Goal: Task Accomplishment & Management: Complete application form

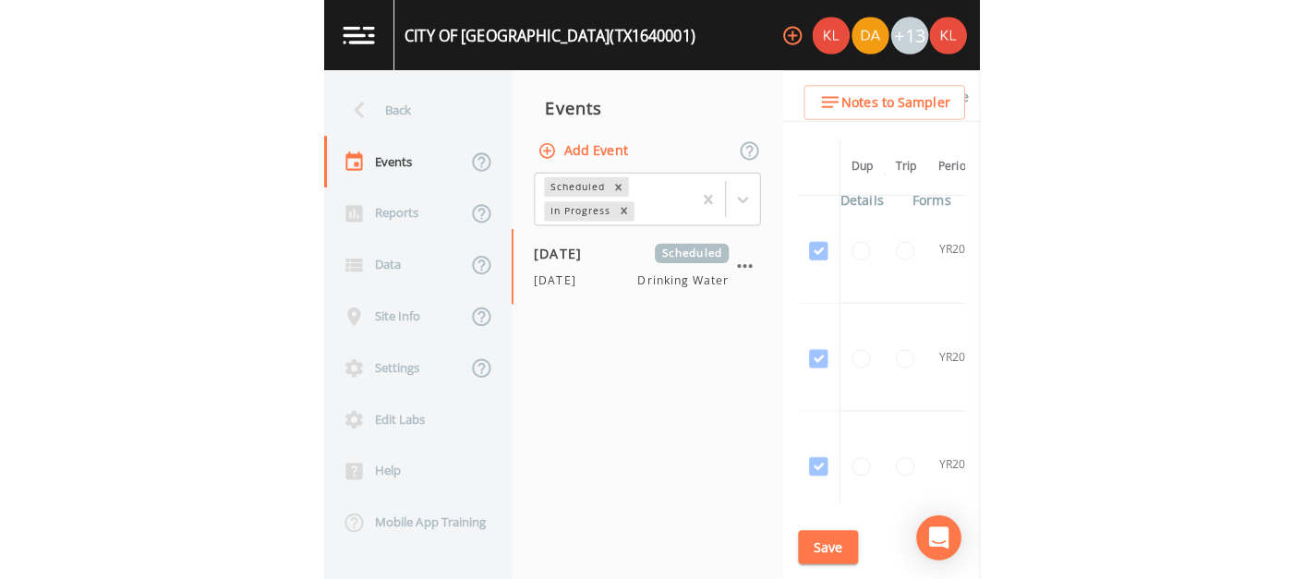
scroll to position [619, 0]
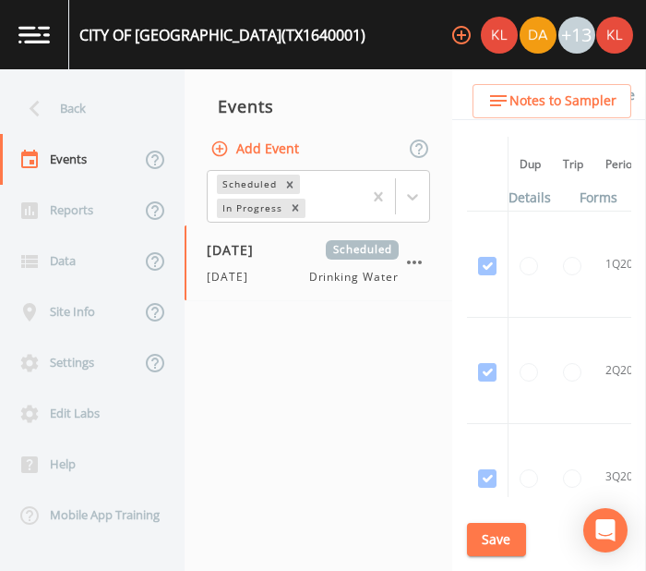
click at [12, 36] on link at bounding box center [34, 34] width 69 height 69
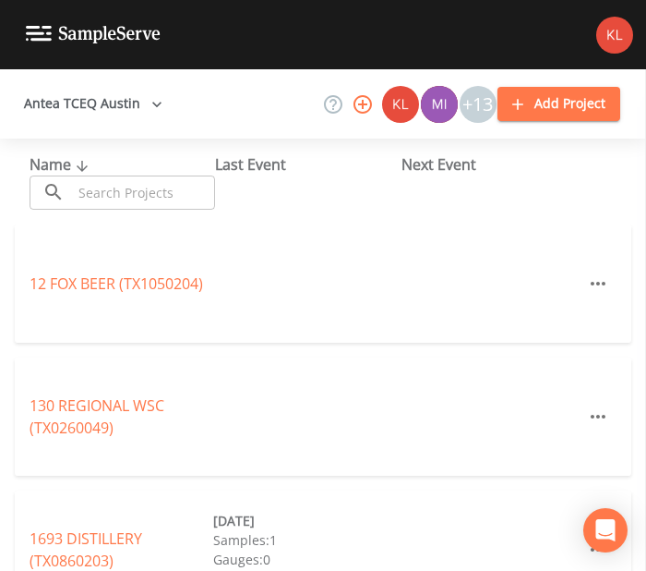
click at [166, 191] on input "text" at bounding box center [143, 192] width 143 height 34
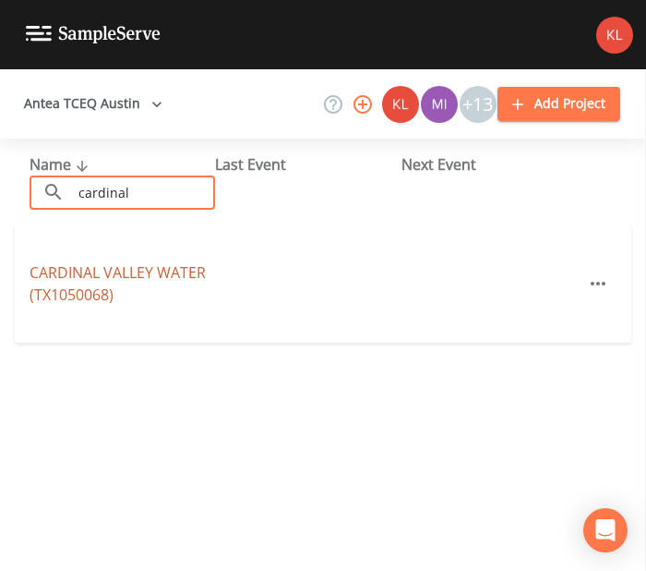
type input "cardinal"
click at [155, 265] on link "[GEOGRAPHIC_DATA] (TX1050068)" at bounding box center [118, 283] width 176 height 42
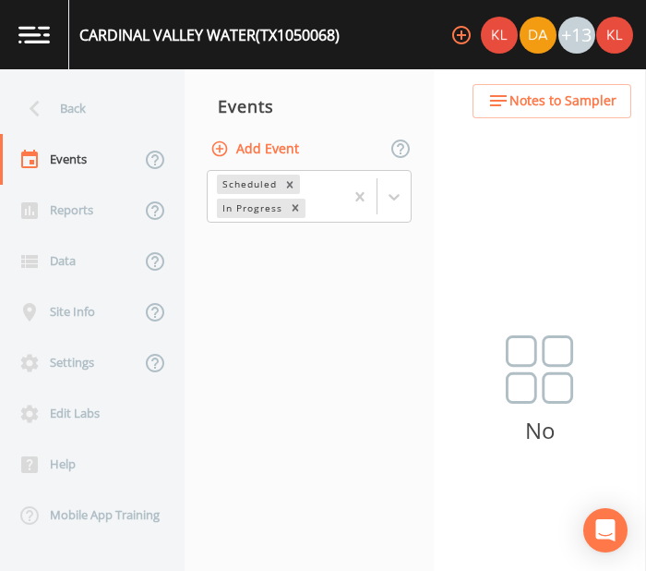
click at [294, 158] on button "Add Event" at bounding box center [257, 149] width 100 height 34
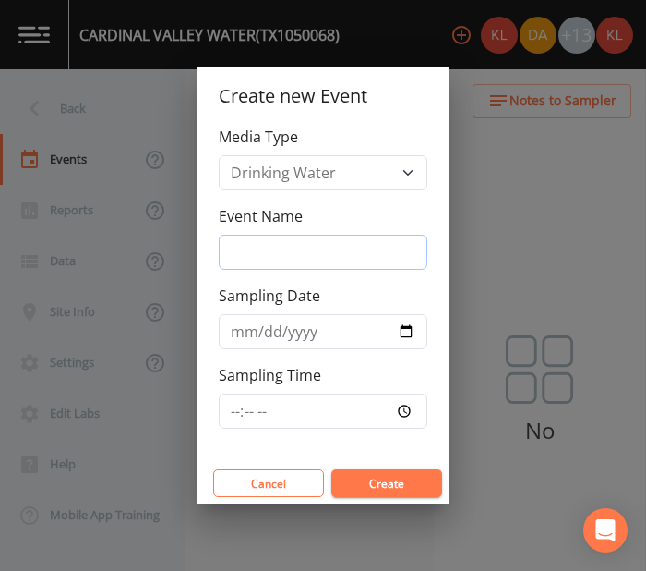
click at [335, 252] on input "Event Name" at bounding box center [323, 252] width 209 height 35
type input "[DATE]"
click at [414, 336] on input "Sampling Date" at bounding box center [323, 331] width 209 height 35
type input "[DATE]"
click at [401, 469] on button "Create" at bounding box center [386, 483] width 111 height 28
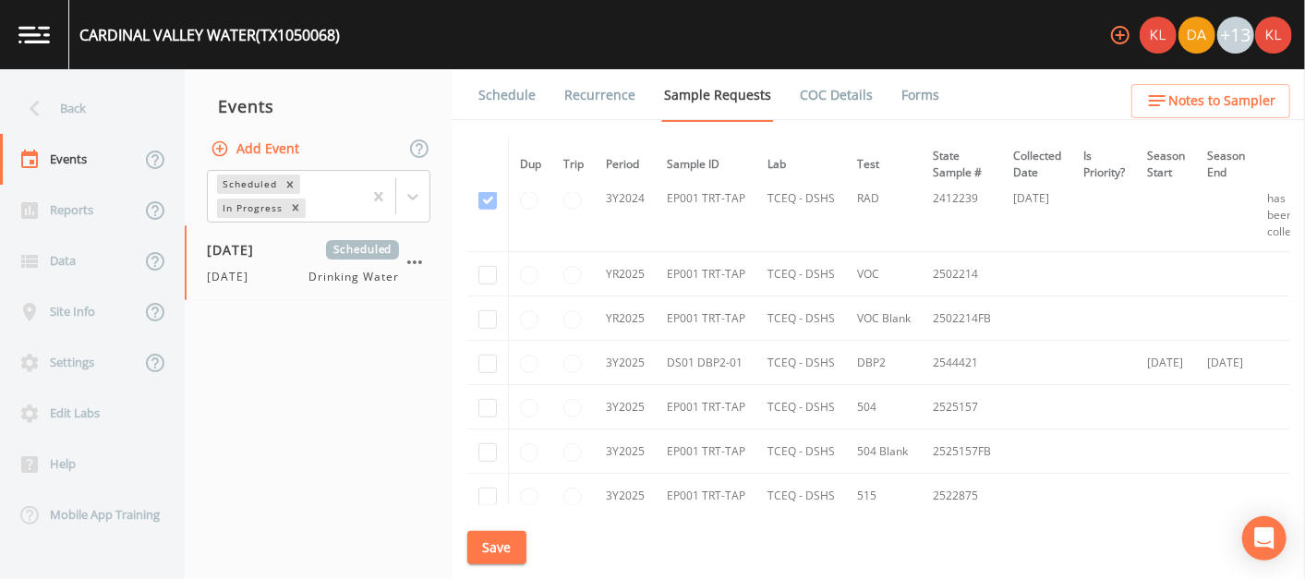
scroll to position [647, 0]
click at [488, 359] on input "checkbox" at bounding box center [487, 365] width 18 height 18
checkbox input "true"
click at [505, 542] on button "Save" at bounding box center [496, 548] width 59 height 34
click at [44, 42] on img at bounding box center [33, 35] width 31 height 18
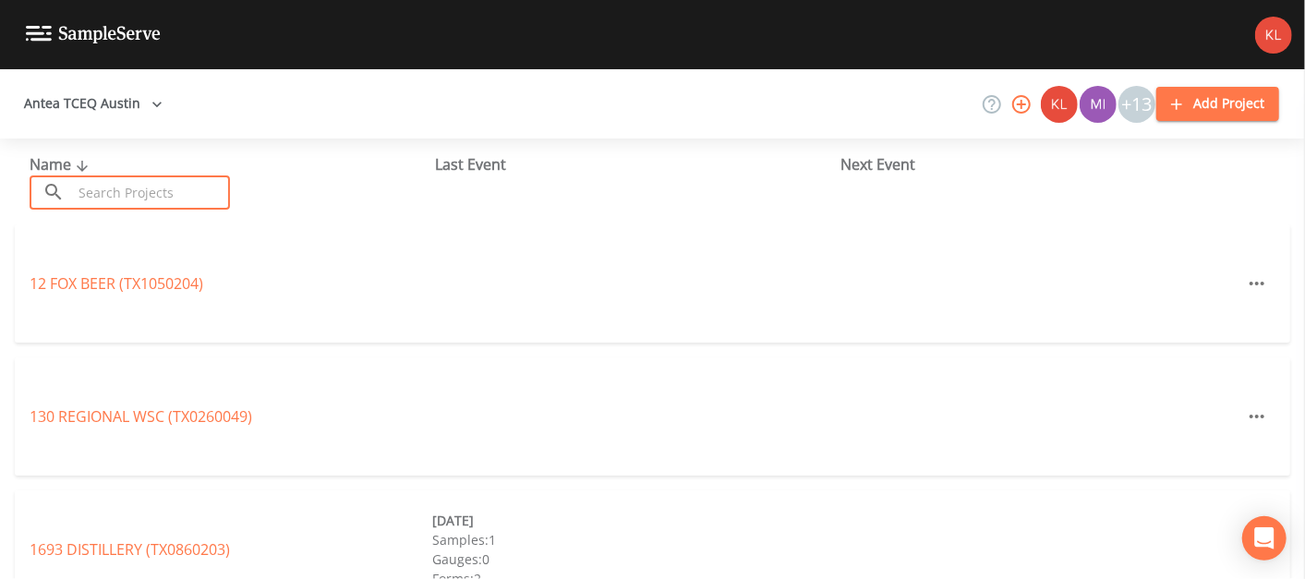
click at [155, 194] on input "text" at bounding box center [151, 192] width 158 height 34
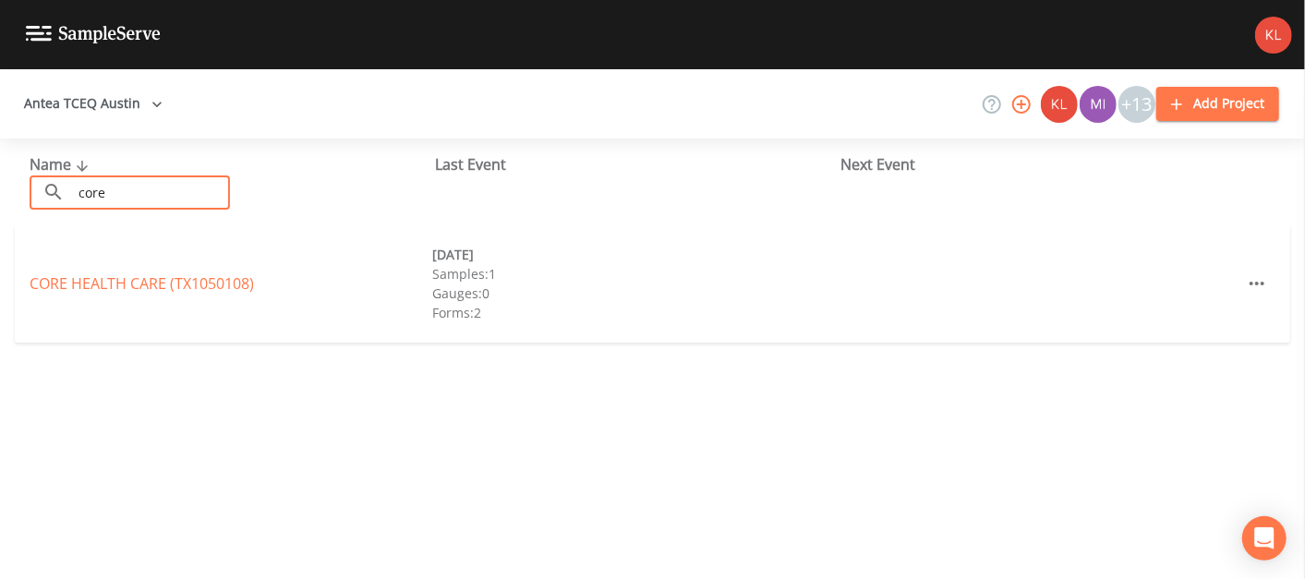
type input "core"
click at [120, 269] on div "CORE HEALTH CARE (TX1050108) [DATE] Samples: 1 Gauges: 0 Forms: 2" at bounding box center [652, 283] width 1275 height 118
click at [125, 290] on link "CORE HEALTH CARE (TX1050108)" at bounding box center [142, 283] width 224 height 20
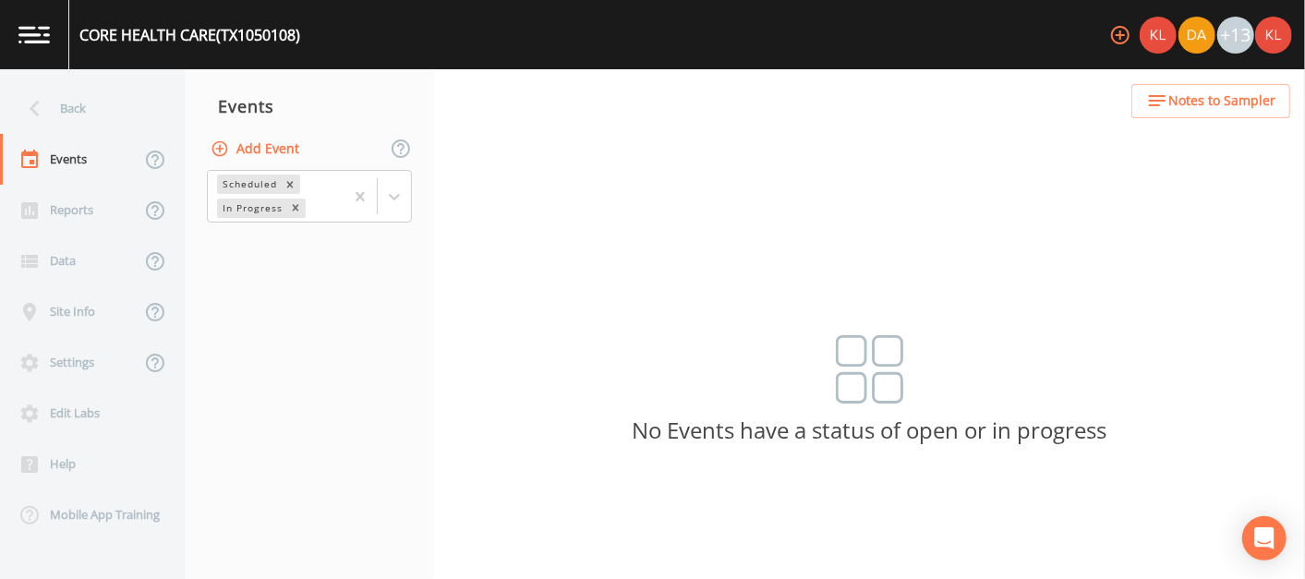
click at [241, 145] on button "Add Event" at bounding box center [257, 149] width 100 height 34
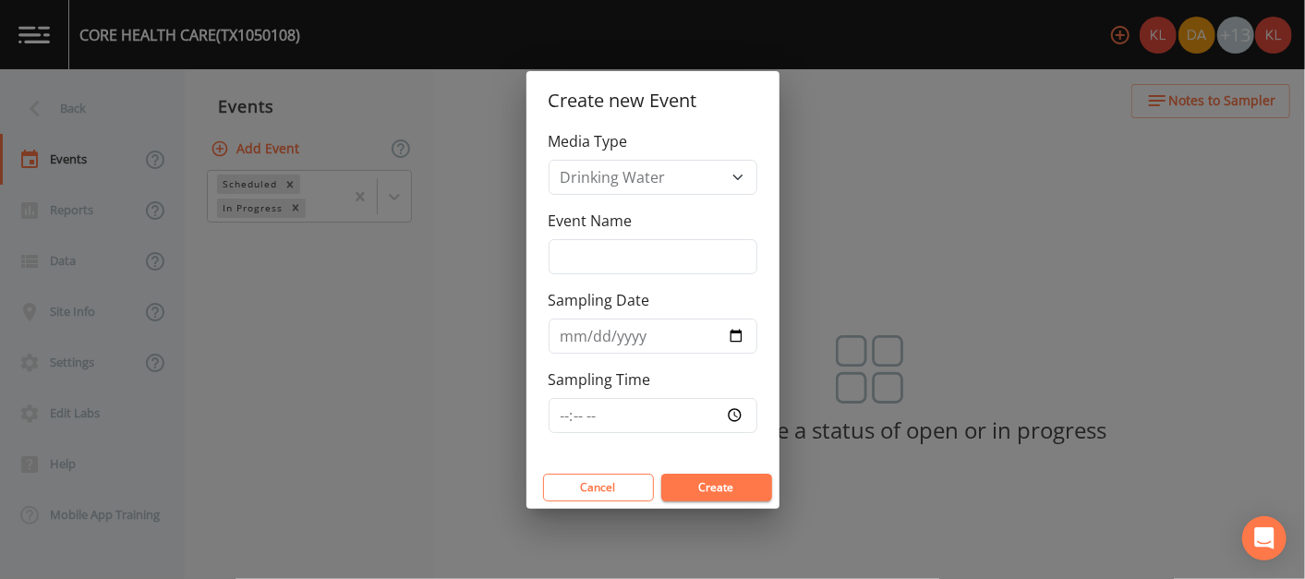
click at [621, 278] on div "Media Type Drinking Water Event Name Sampling Date Sampling Time" at bounding box center [652, 298] width 253 height 336
click at [620, 277] on div "Media Type Drinking Water Event Name Sampling Date Sampling Time" at bounding box center [652, 298] width 253 height 336
drag, startPoint x: 620, startPoint y: 277, endPoint x: 603, endPoint y: 247, distance: 33.9
click at [603, 247] on input "Event Name" at bounding box center [652, 256] width 209 height 35
click at [604, 262] on input "Event Name" at bounding box center [652, 256] width 209 height 35
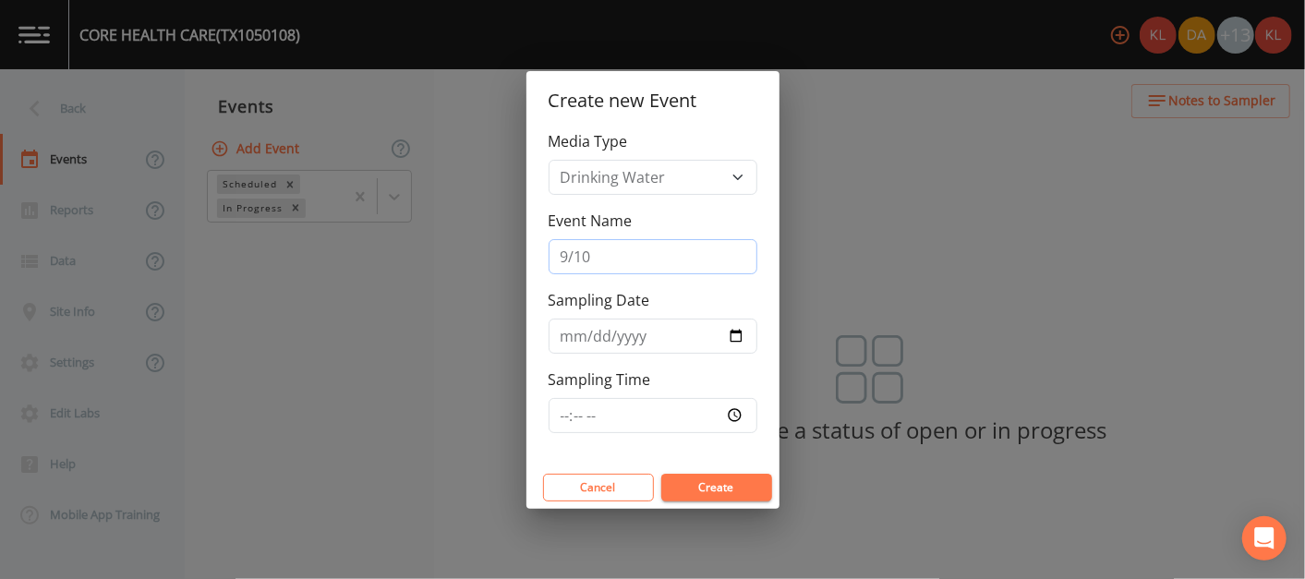
type input "[DATE]"
click at [645, 475] on button "Create" at bounding box center [716, 488] width 111 height 28
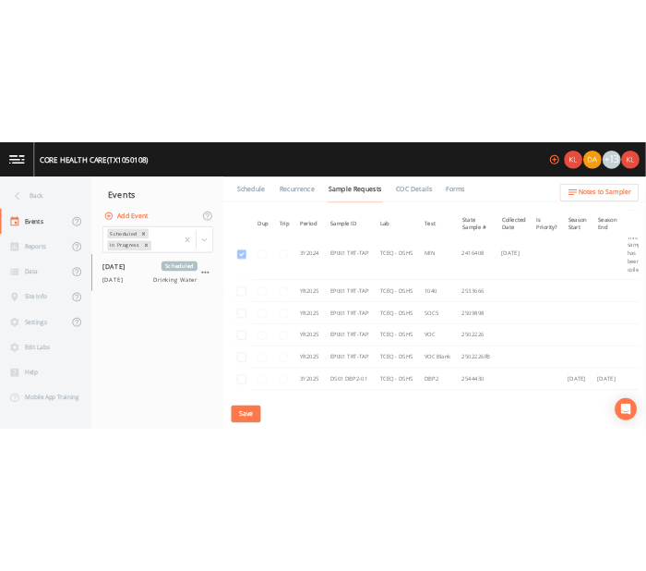
scroll to position [954, 0]
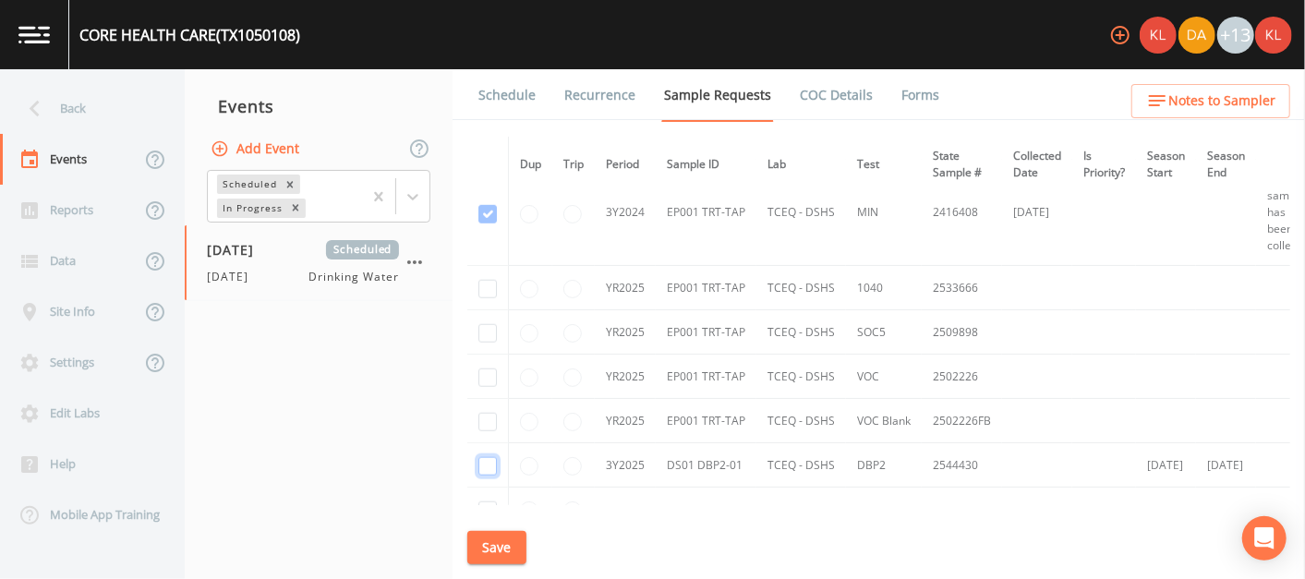
click at [492, 457] on input "checkbox" at bounding box center [487, 466] width 18 height 18
checkbox input "true"
click at [506, 549] on button "Save" at bounding box center [496, 548] width 59 height 34
click at [62, 27] on link at bounding box center [34, 34] width 69 height 69
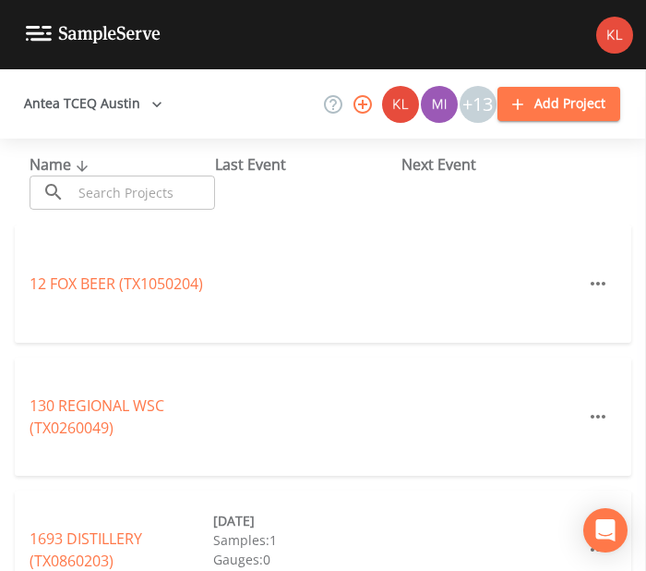
click at [95, 191] on input "text" at bounding box center [143, 192] width 143 height 34
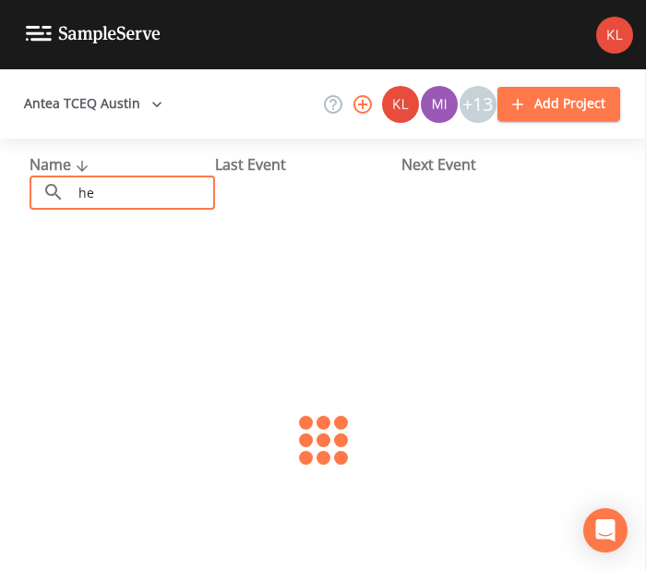
click at [95, 191] on input "he" at bounding box center [143, 192] width 143 height 34
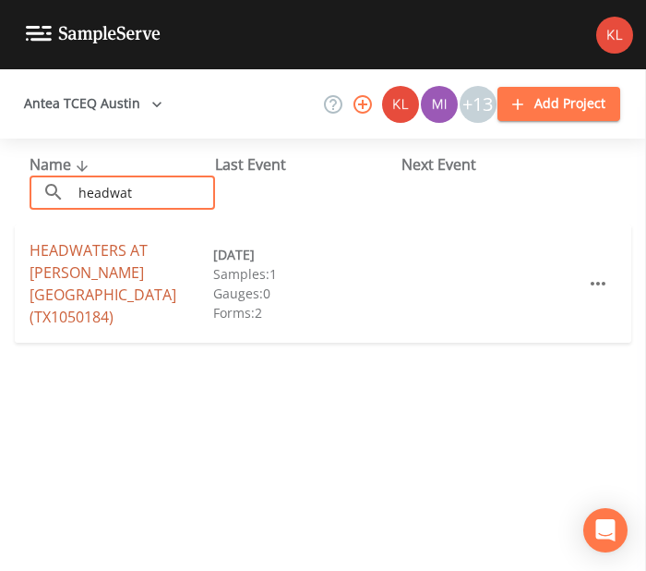
type input "headwat"
click at [82, 284] on link "HEADWATERS AT [PERSON_NAME][GEOGRAPHIC_DATA] (TX1050184)" at bounding box center [103, 283] width 147 height 87
